Goal: Task Accomplishment & Management: Manage account settings

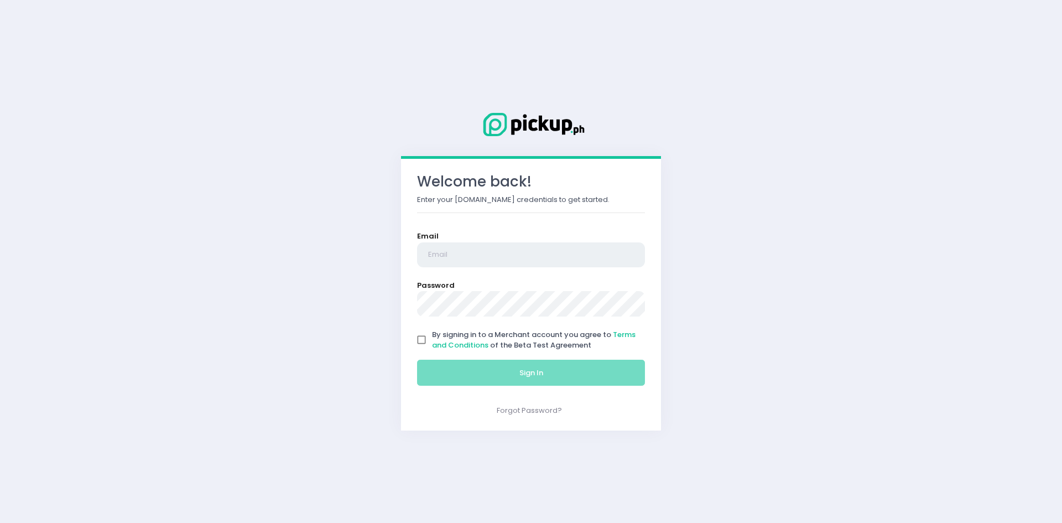
type input "[EMAIL_ADDRESS][DOMAIN_NAME]"
click at [426, 342] on input "By signing in to a Merchant account you agree to Terms and Conditions of the Be…" at bounding box center [421, 339] width 21 height 21
checkbox input "true"
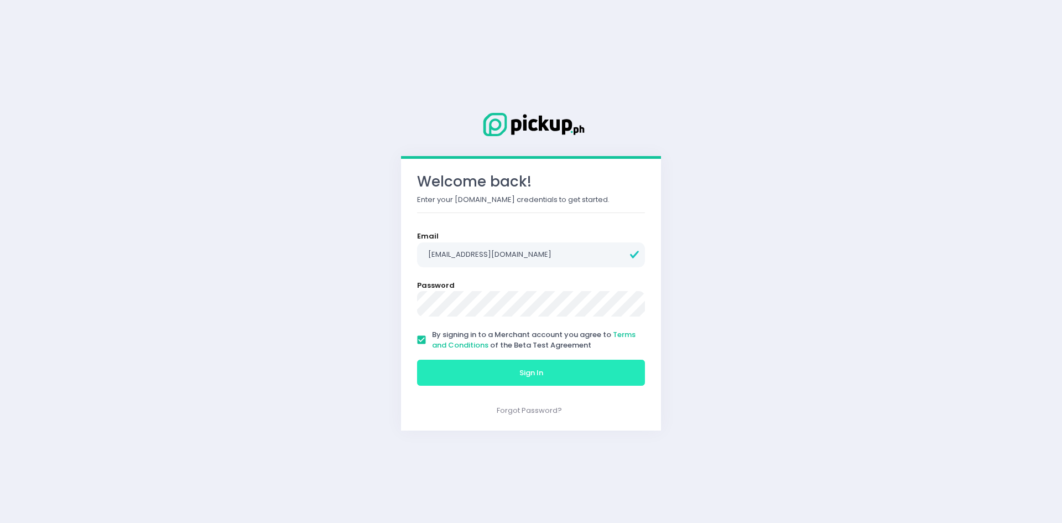
click at [425, 364] on button "Sign In" at bounding box center [531, 372] width 228 height 27
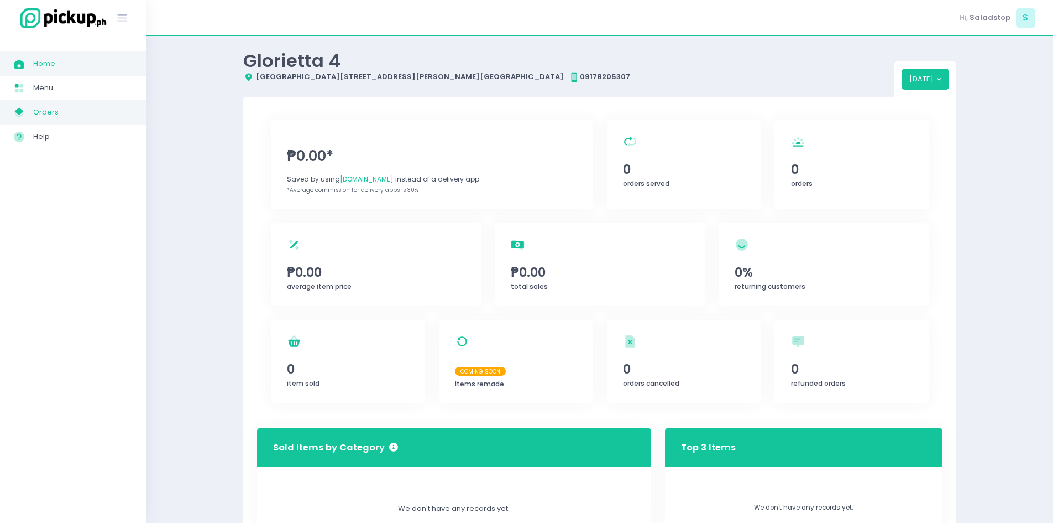
click at [74, 108] on span "Orders" at bounding box center [83, 112] width 100 height 14
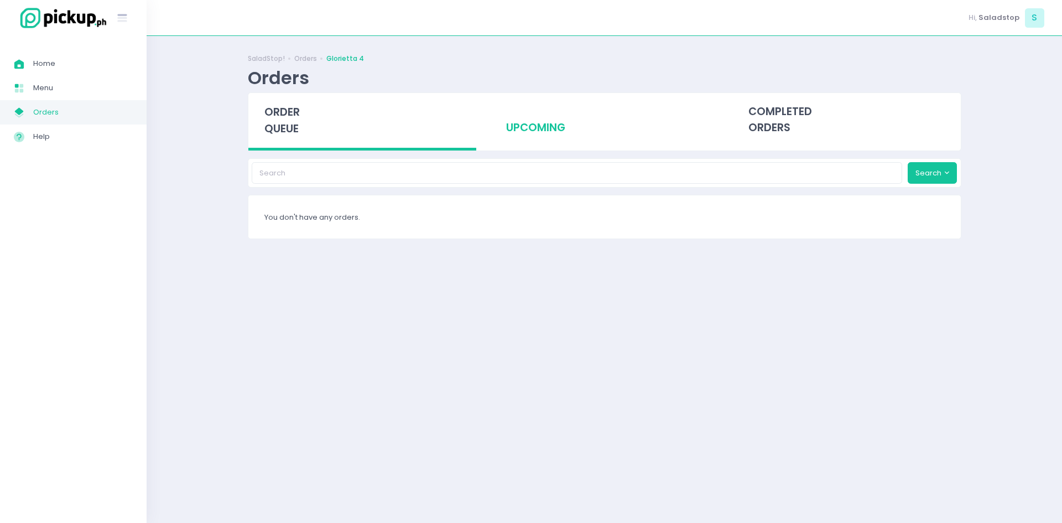
click at [562, 115] on div "upcoming" at bounding box center [604, 120] width 228 height 54
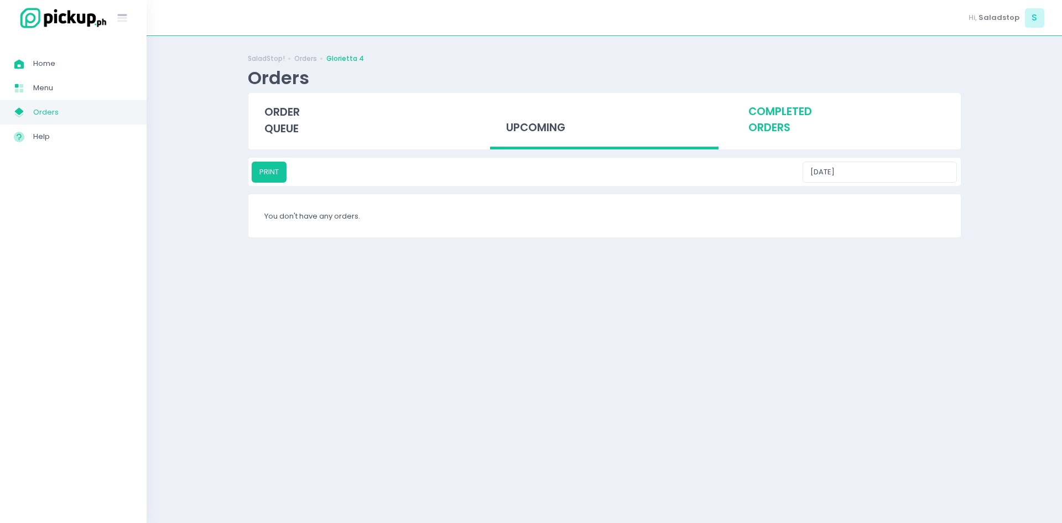
click at [802, 126] on div "completed orders" at bounding box center [846, 120] width 228 height 54
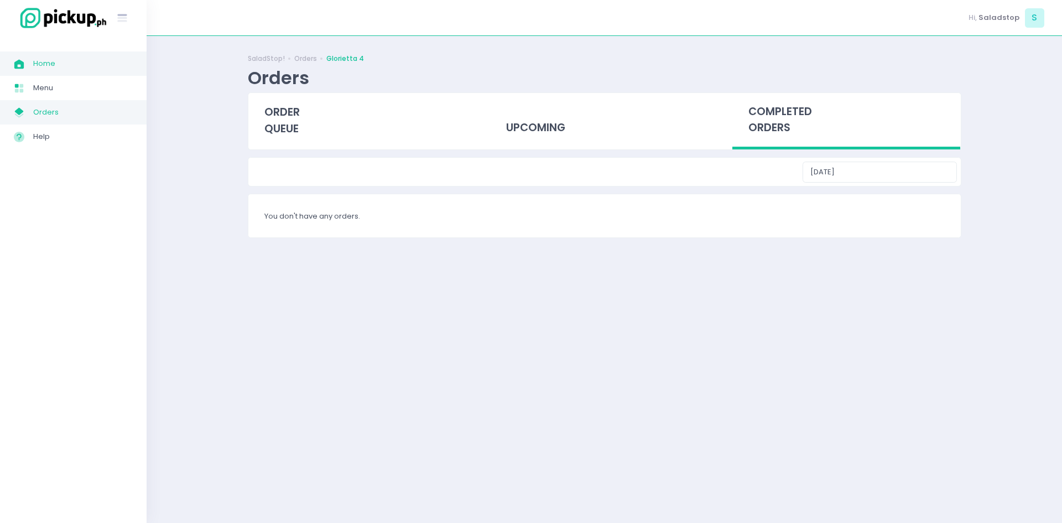
click at [90, 68] on span "Home" at bounding box center [83, 63] width 100 height 14
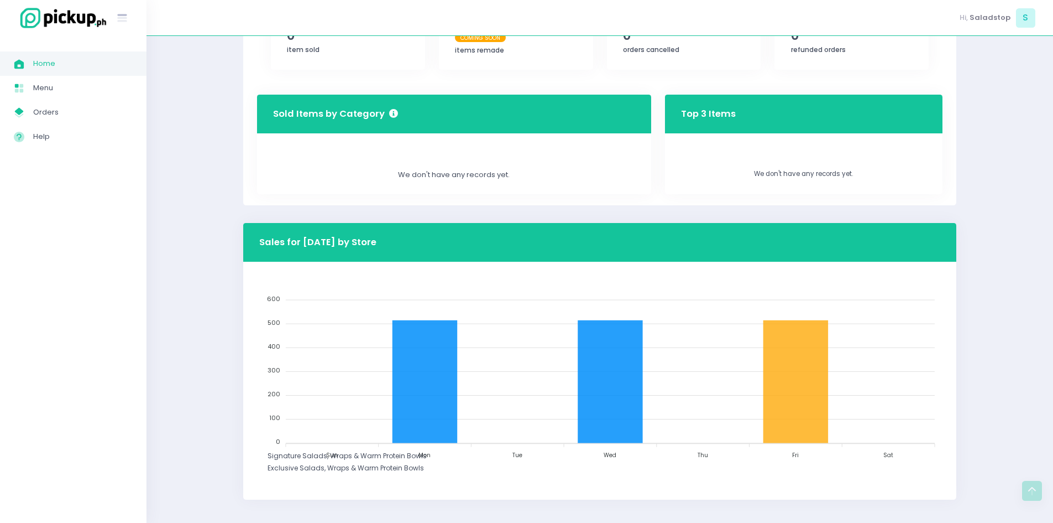
scroll to position [342, 0]
